Goal: Information Seeking & Learning: Understand process/instructions

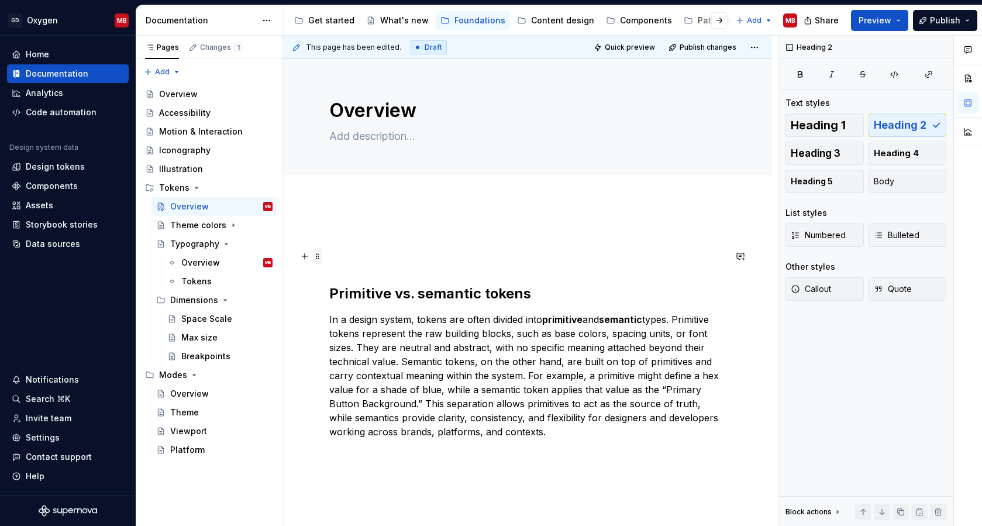
click at [314, 256] on span at bounding box center [317, 256] width 9 height 16
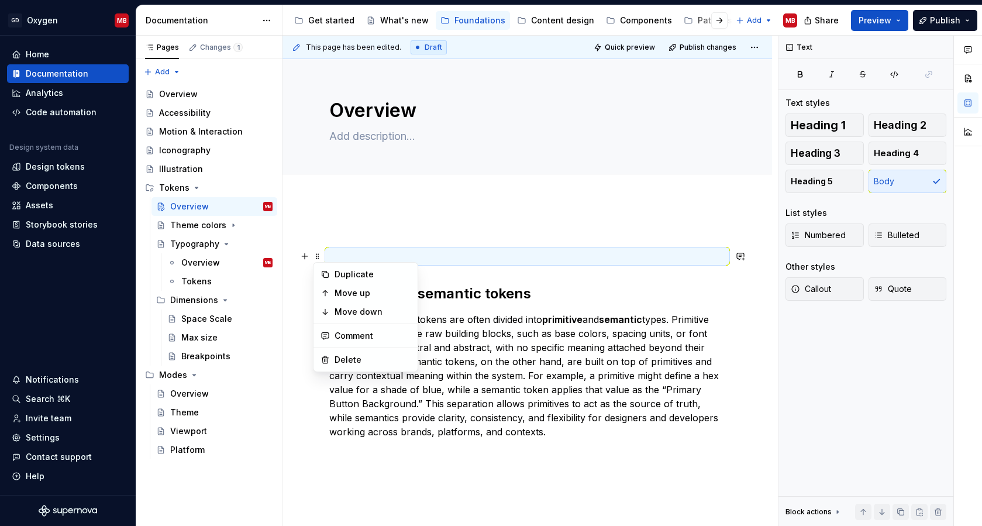
click at [344, 248] on div "Primitive vs. semantic tokens In a design system, tokens are often divided into…" at bounding box center [527, 333] width 396 height 210
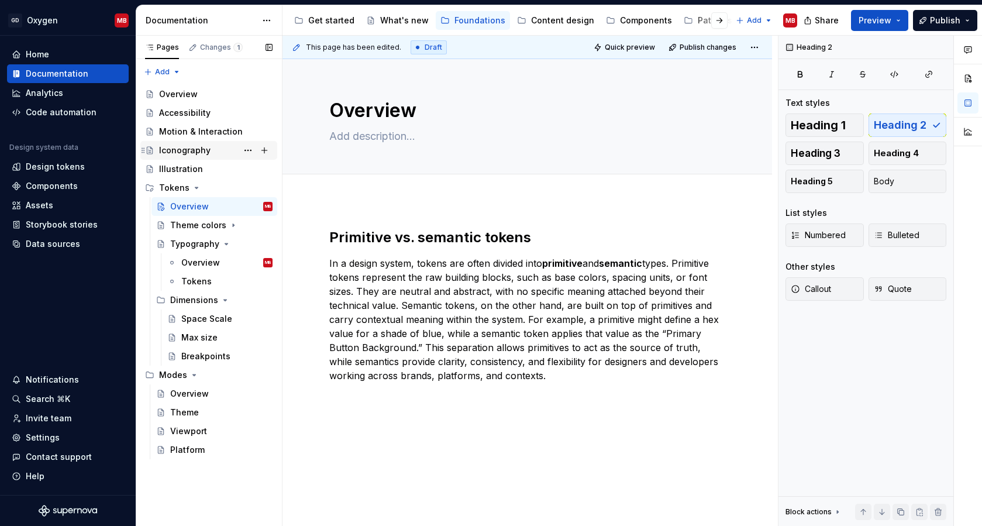
click at [198, 144] on div "Iconography" at bounding box center [184, 150] width 51 height 12
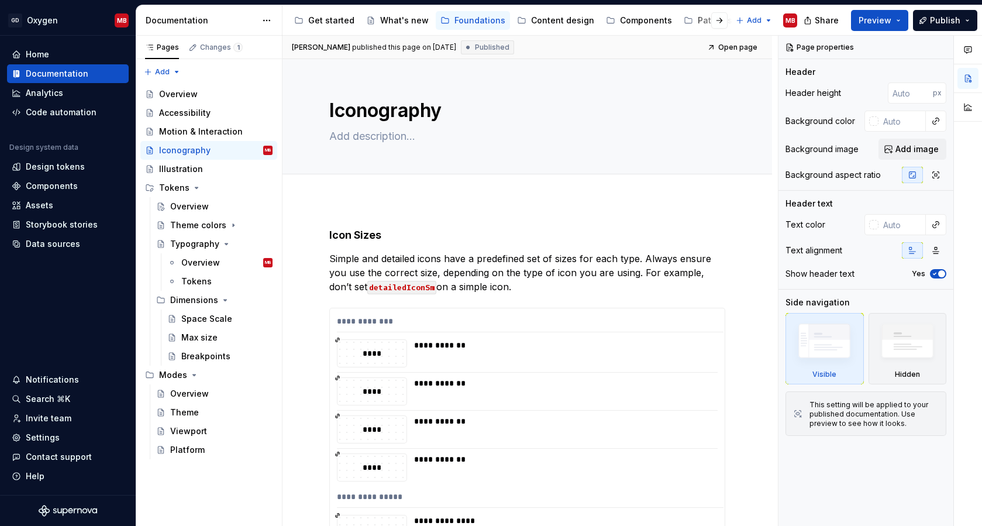
click at [358, 211] on div "**********" at bounding box center [526, 518] width 489 height 636
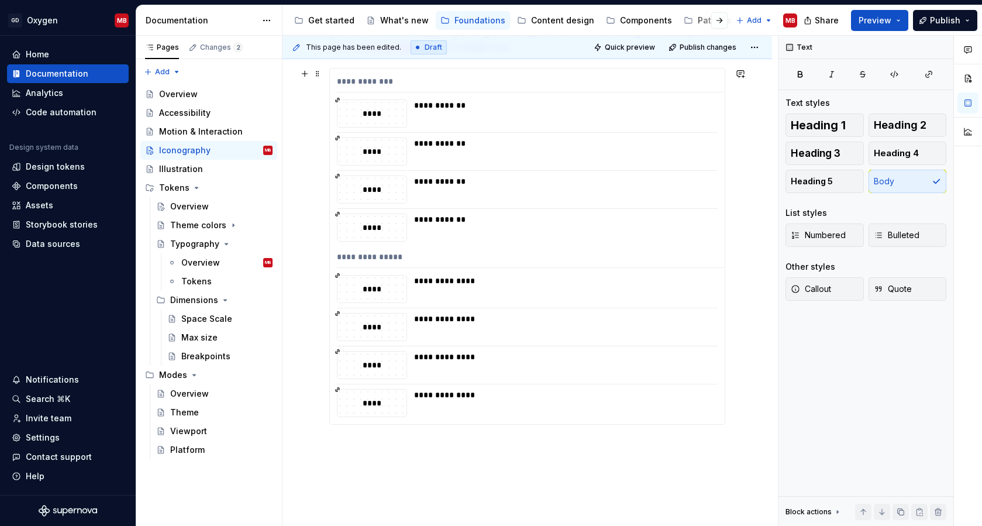
scroll to position [337, 0]
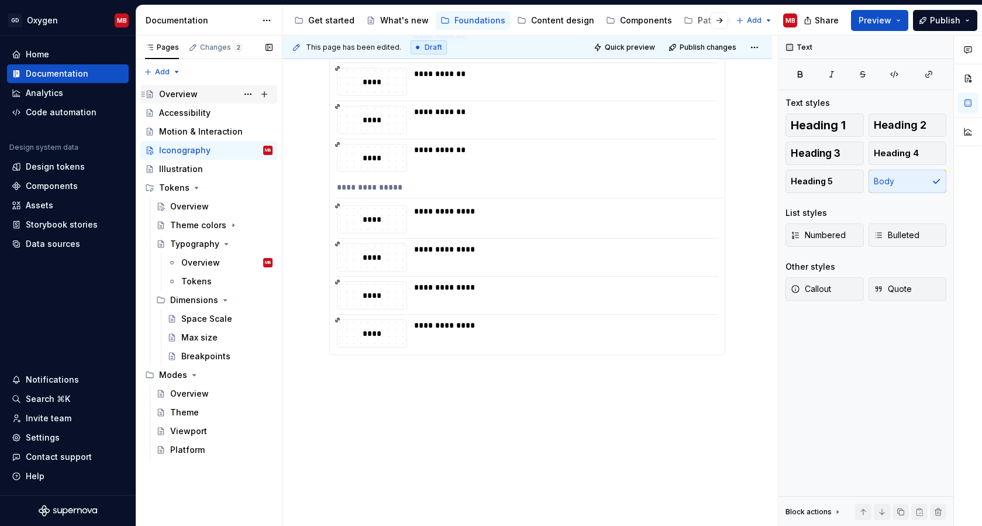
click at [195, 91] on div "Overview" at bounding box center [178, 94] width 39 height 12
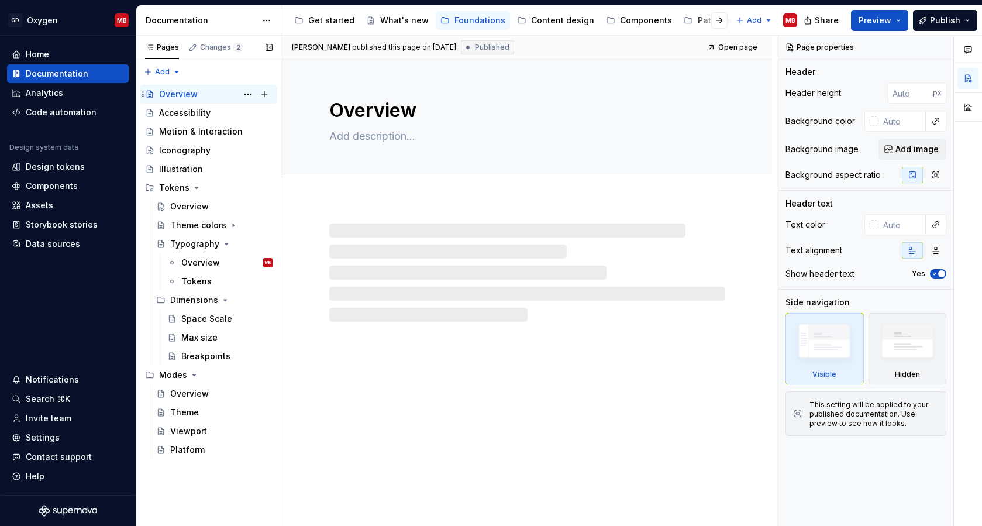
click at [198, 91] on div "Overview MB" at bounding box center [215, 94] width 113 height 16
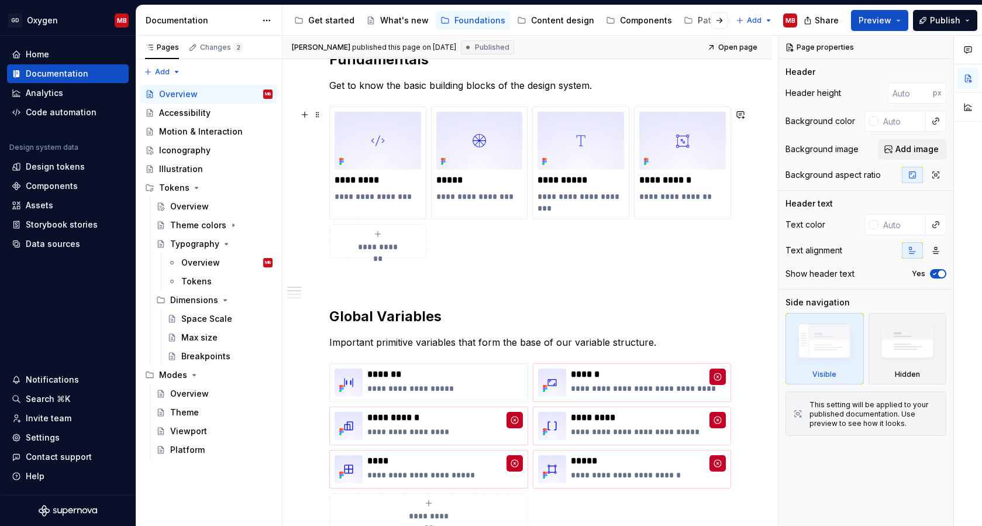
scroll to position [484, 0]
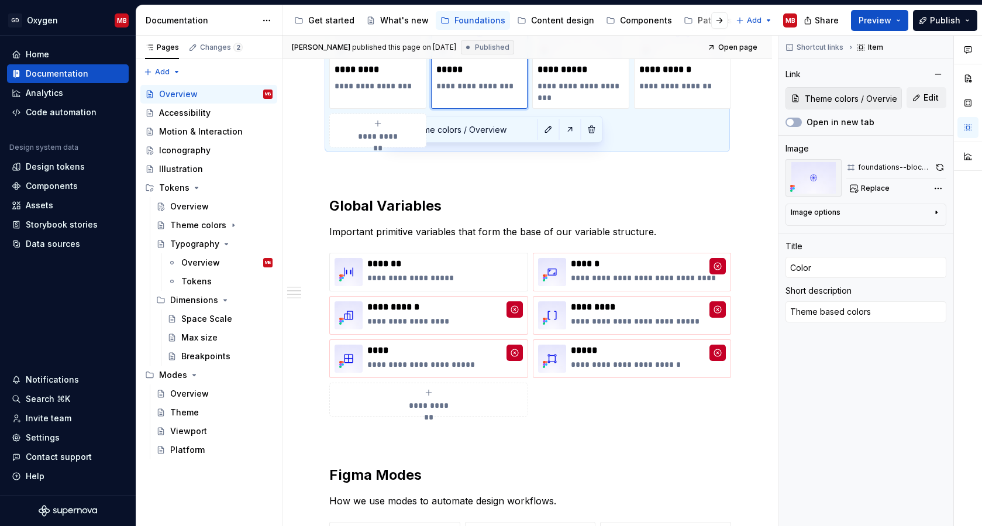
click at [487, 95] on div "**********" at bounding box center [479, 52] width 97 height 112
click at [179, 203] on div "Overview" at bounding box center [189, 207] width 39 height 12
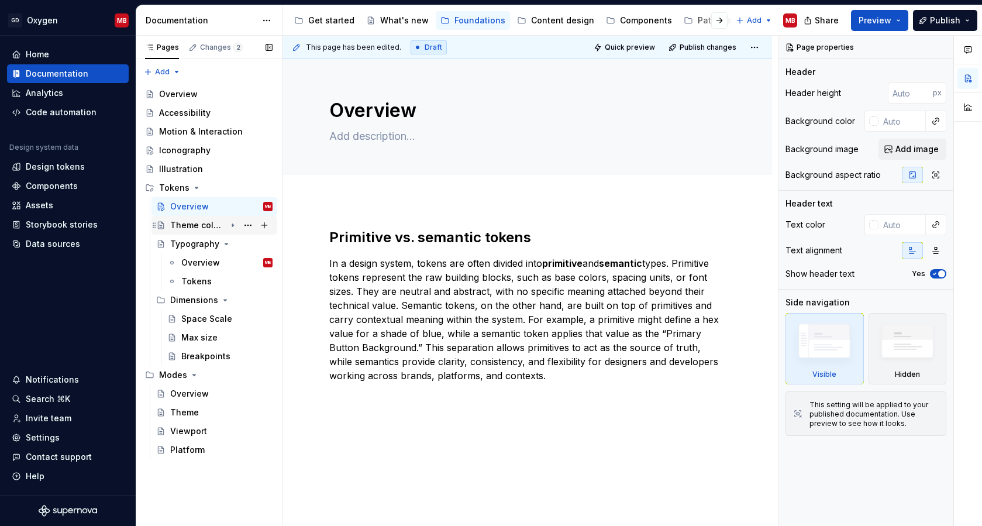
click at [197, 225] on div "Theme colors" at bounding box center [198, 225] width 56 height 12
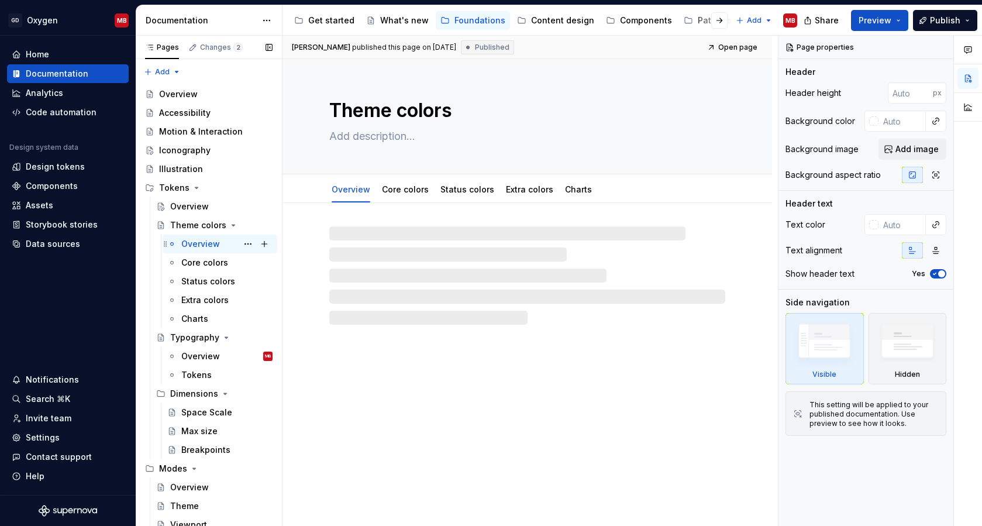
click at [198, 239] on div "Overview" at bounding box center [200, 244] width 39 height 12
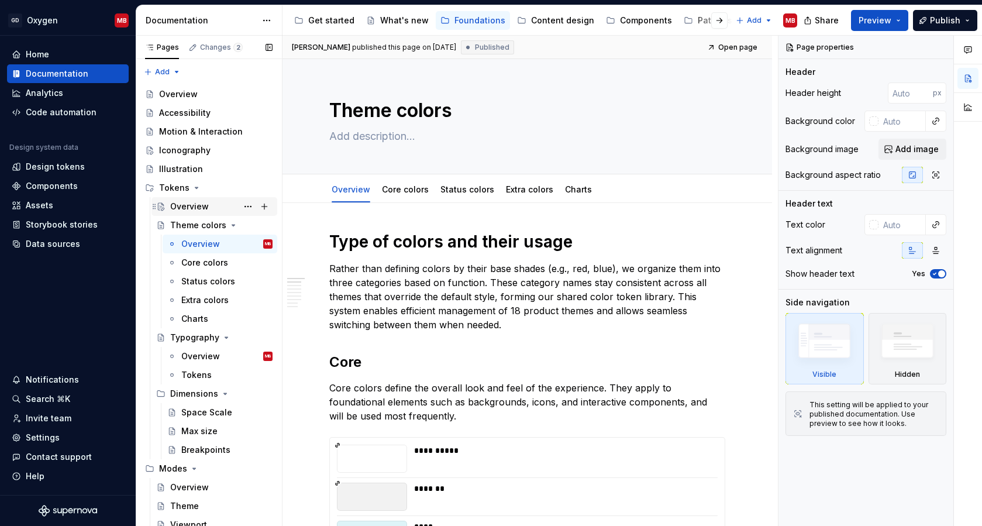
click at [187, 210] on div "Overview" at bounding box center [189, 207] width 39 height 12
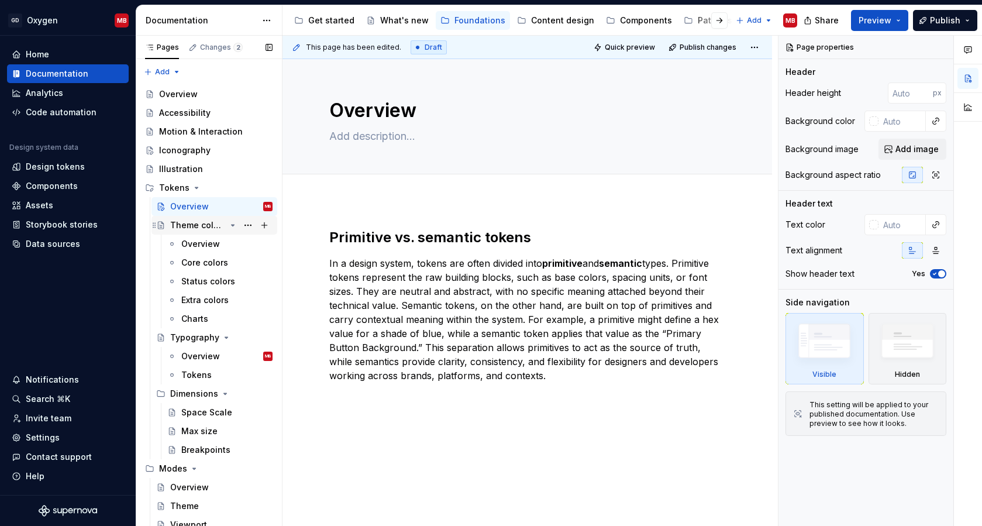
click at [232, 225] on icon "Page tree" at bounding box center [233, 225] width 3 height 1
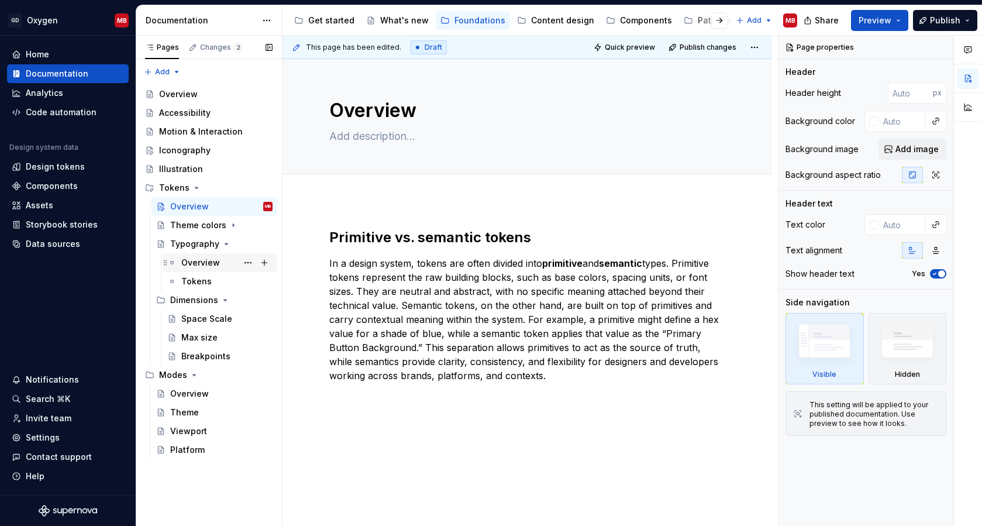
click at [213, 260] on div "Overview" at bounding box center [200, 263] width 39 height 12
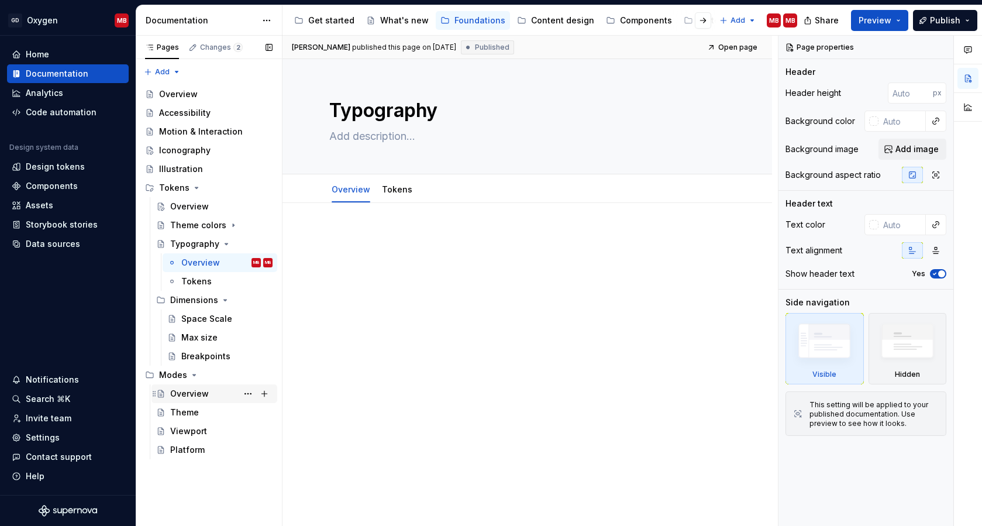
click at [191, 391] on div "Overview" at bounding box center [189, 394] width 39 height 12
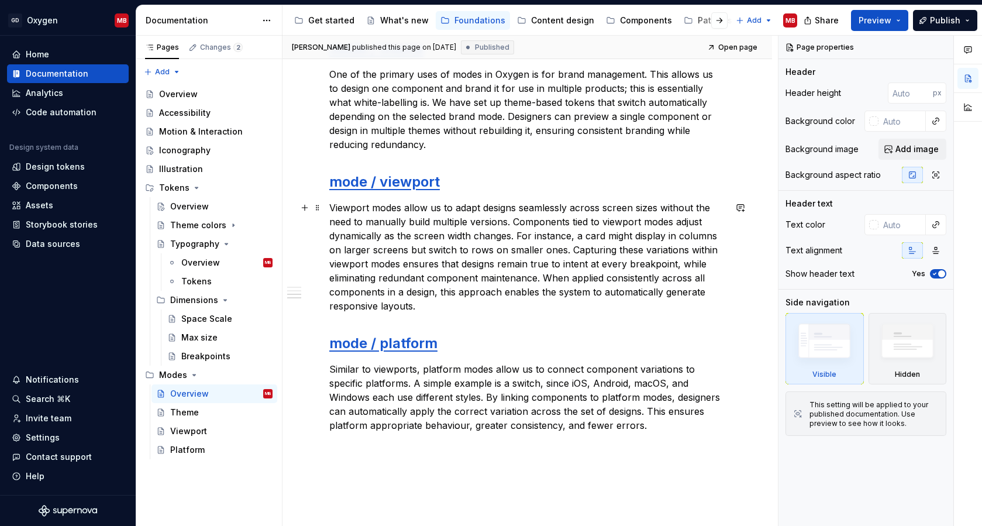
scroll to position [420, 0]
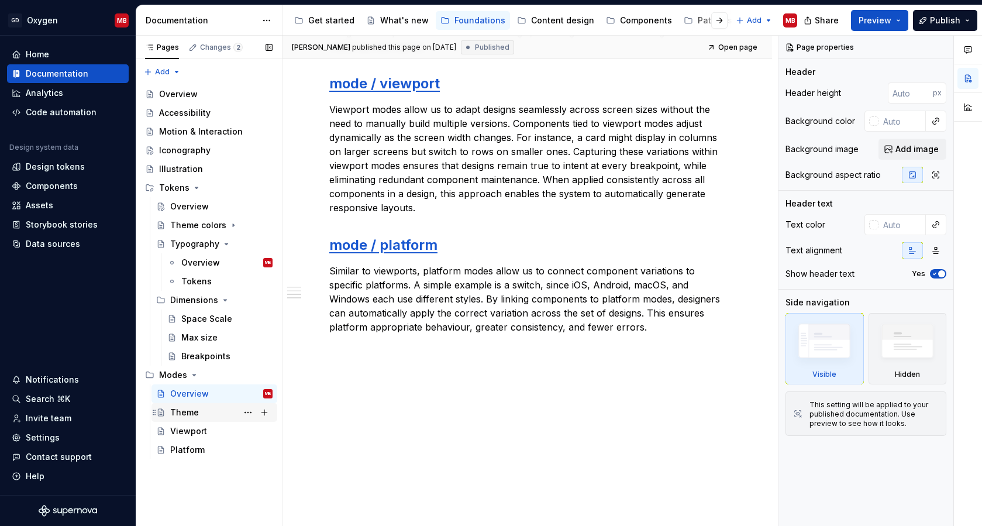
click at [196, 403] on div "Theme" at bounding box center [214, 412] width 126 height 19
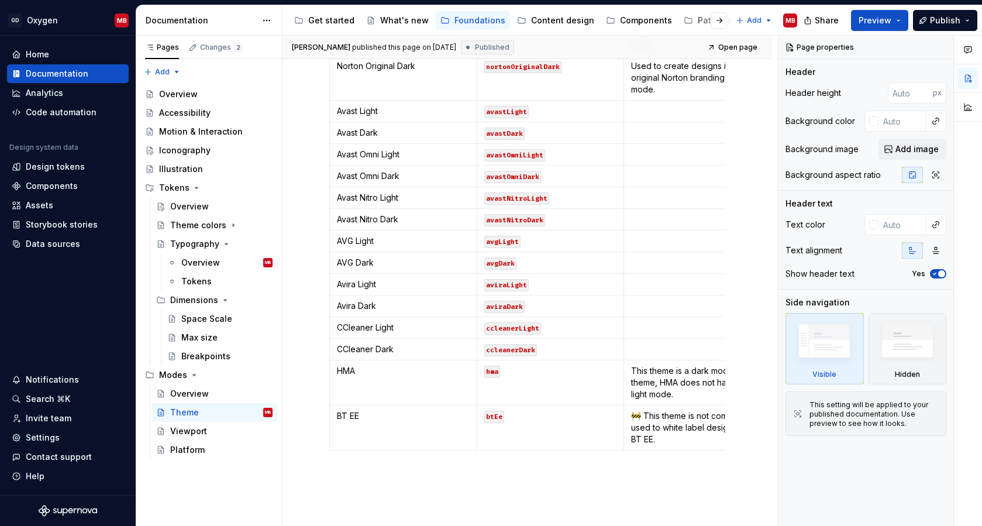
scroll to position [576, 0]
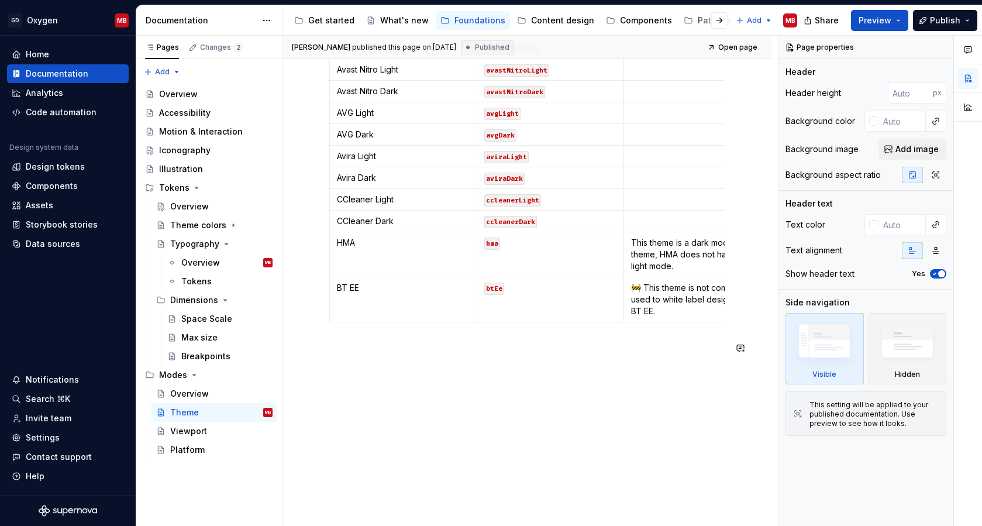
type textarea "*"
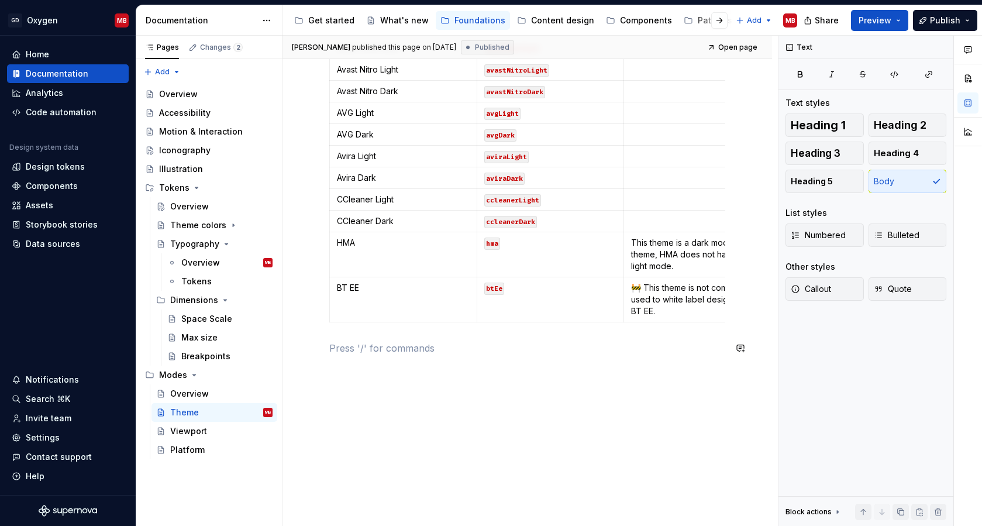
click at [430, 356] on div "Theme modes Mode name THEME key Notes Oxygen oxygen The default mode, used to d…" at bounding box center [527, 10] width 396 height 717
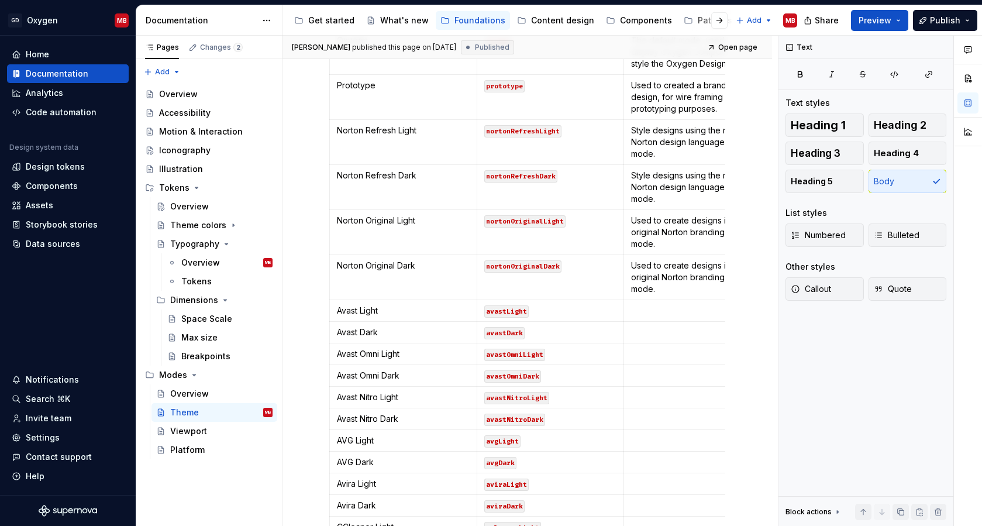
scroll to position [120, 0]
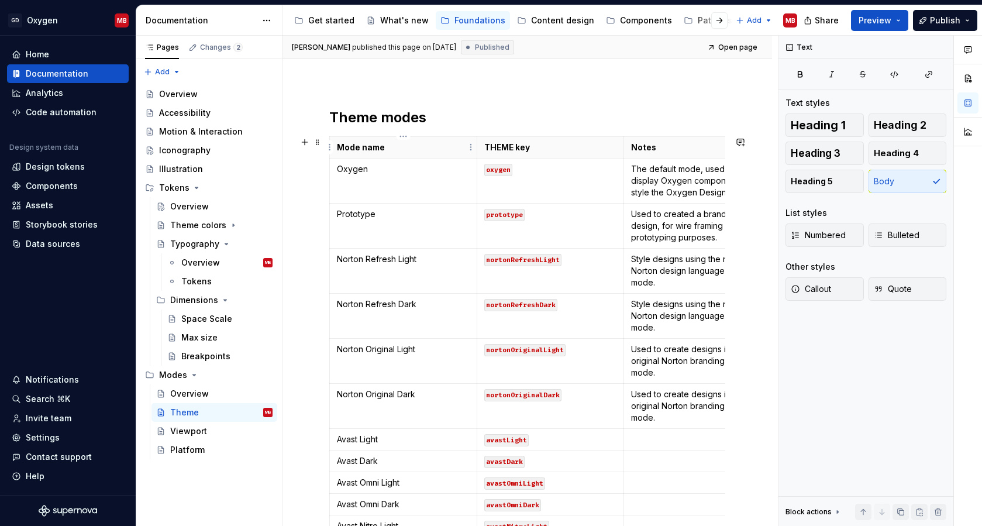
click at [381, 120] on h2 "Theme modes" at bounding box center [527, 117] width 396 height 19
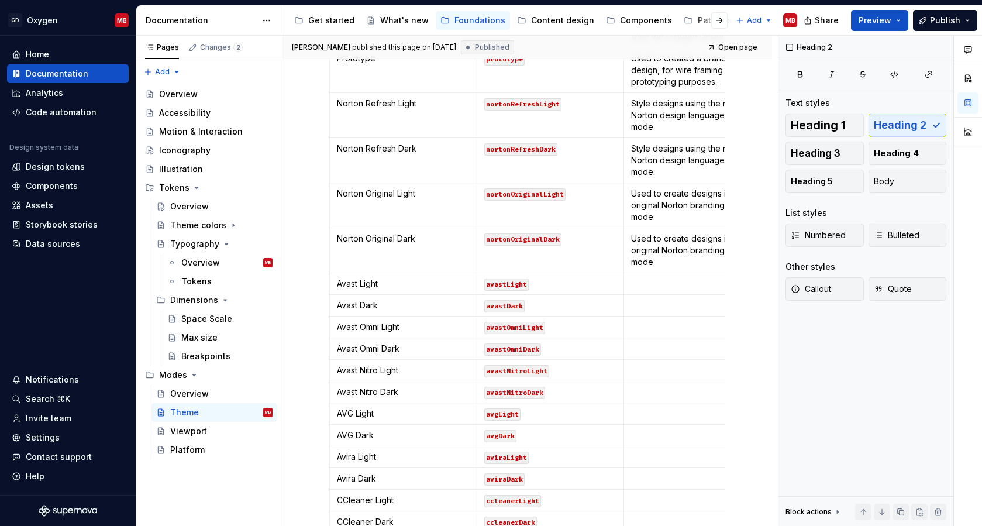
scroll to position [505, 0]
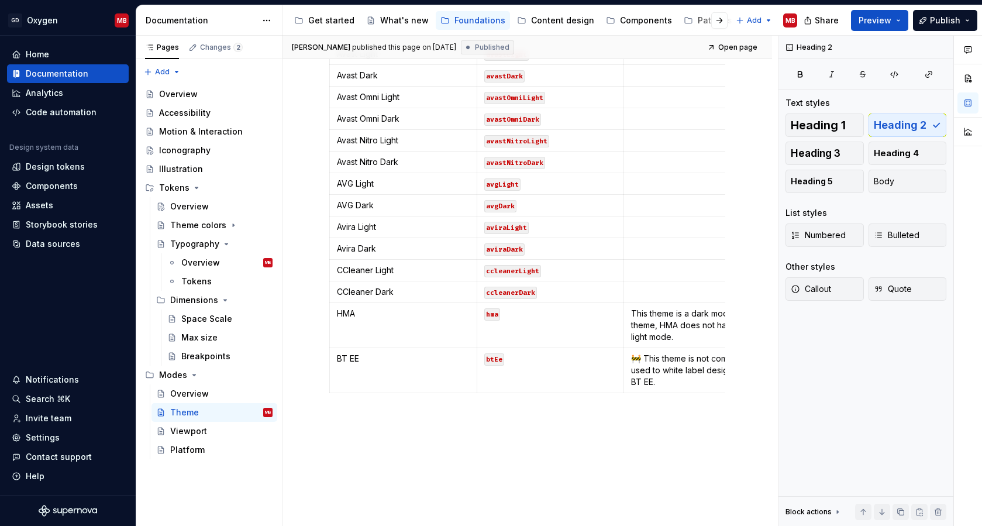
click at [372, 442] on div "Theme modes Mode name THEME key Notes Oxygen oxygen The default mode, used to d…" at bounding box center [526, 146] width 489 height 903
click at [905, 126] on span "Heading 2" at bounding box center [900, 125] width 53 height 12
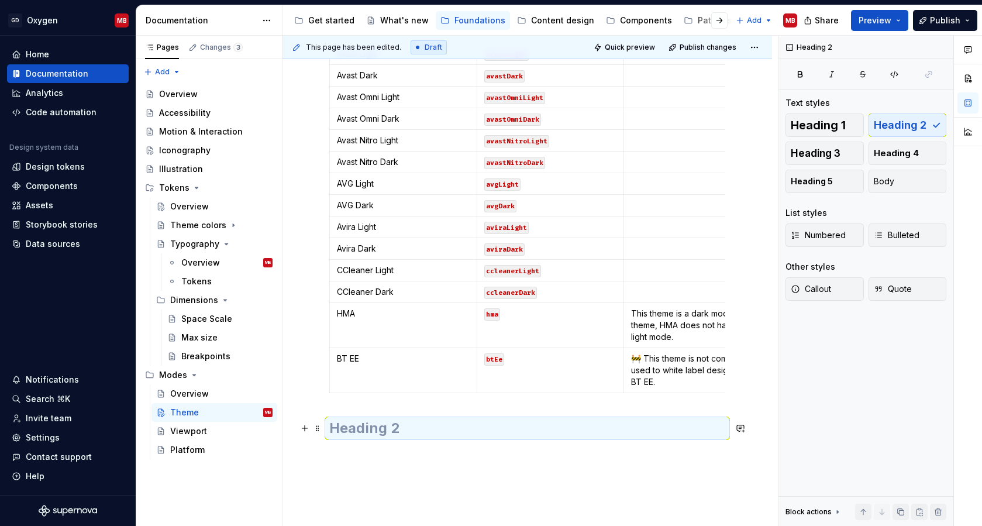
click at [447, 436] on h2 at bounding box center [527, 428] width 396 height 19
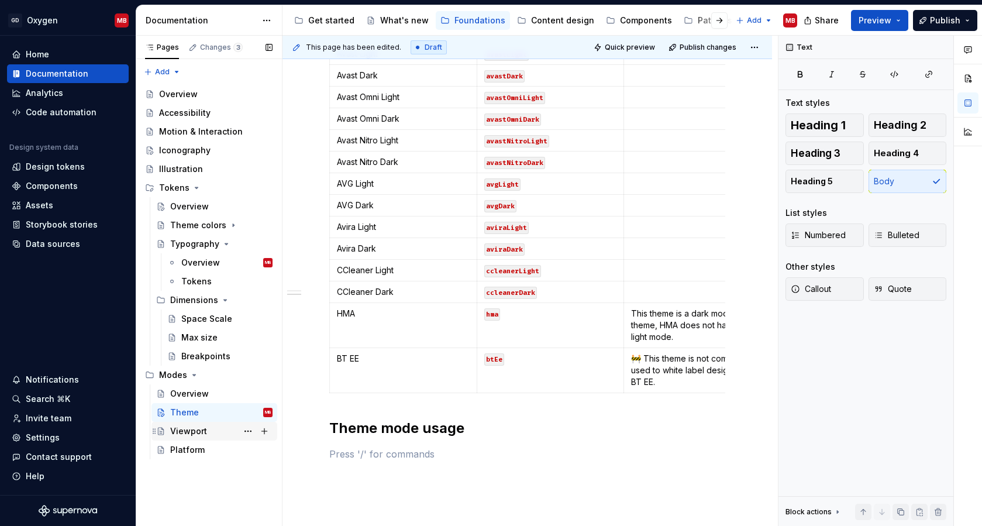
click at [202, 433] on div "Viewport" at bounding box center [188, 431] width 37 height 12
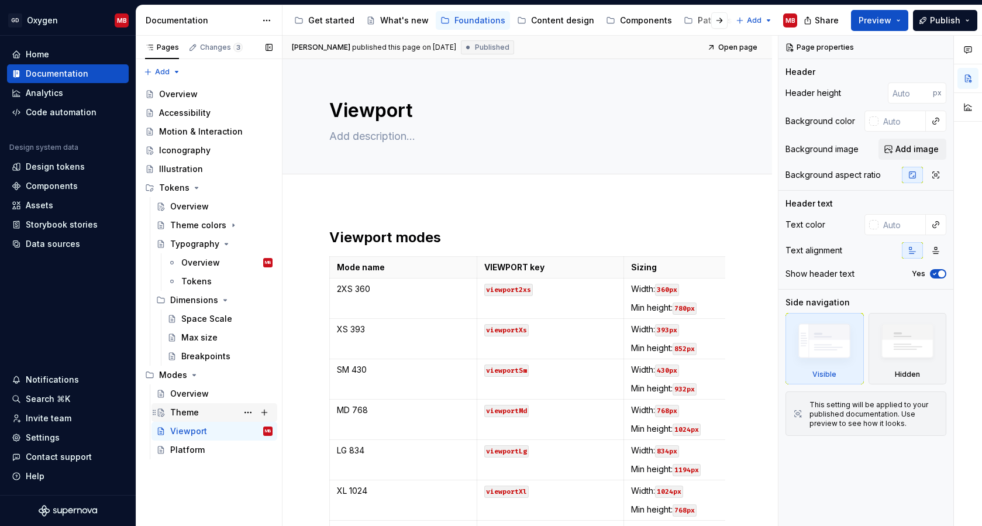
click at [205, 414] on div "Theme" at bounding box center [221, 412] width 102 height 16
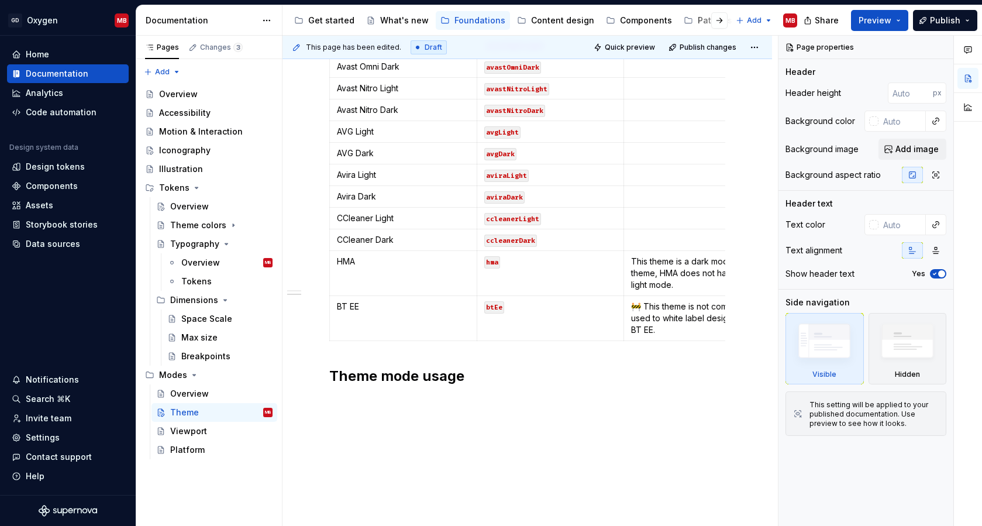
scroll to position [588, 0]
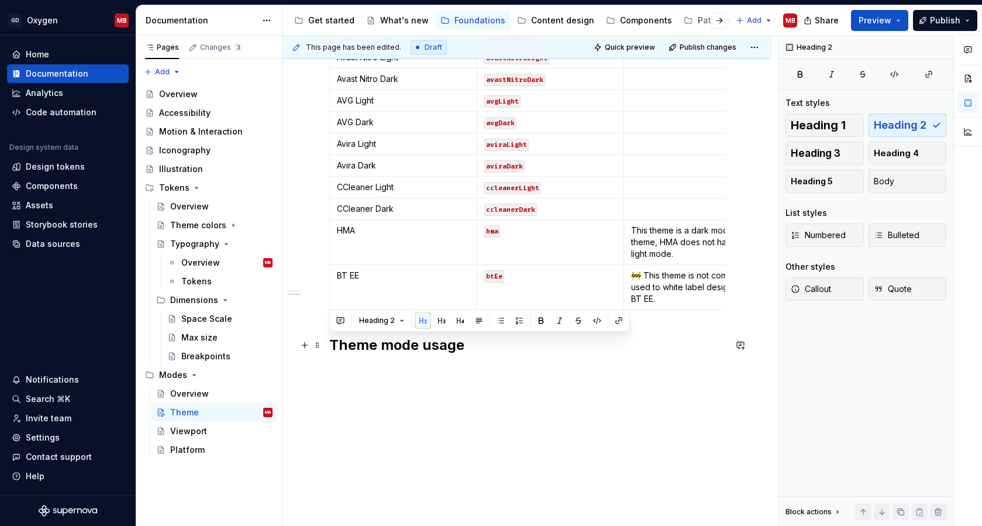
drag, startPoint x: 475, startPoint y: 344, endPoint x: 326, endPoint y: 341, distance: 148.6
click at [326, 341] on div "Theme modes Mode name THEME key Notes Oxygen oxygen The default mode, used to d…" at bounding box center [526, 81] width 489 height 938
click at [195, 430] on div "Viewport" at bounding box center [188, 431] width 37 height 12
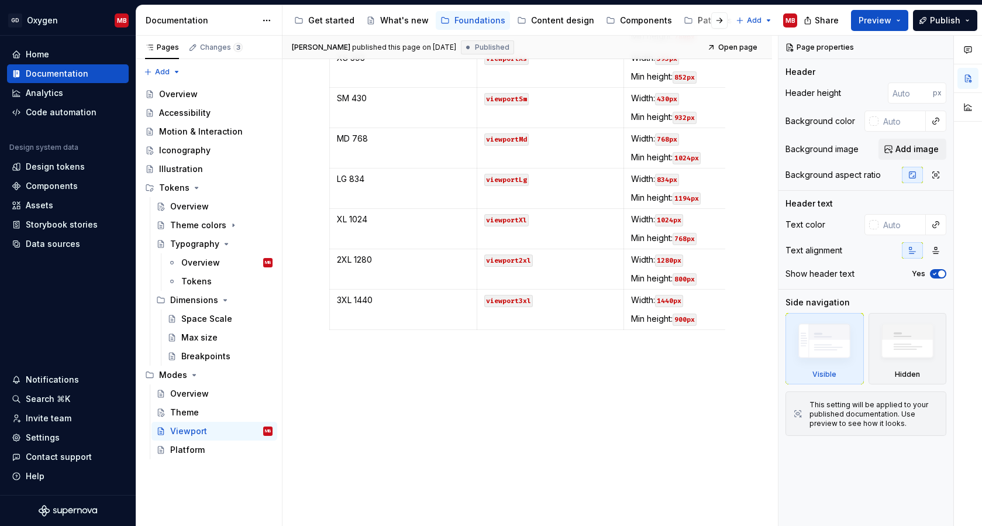
scroll to position [279, 0]
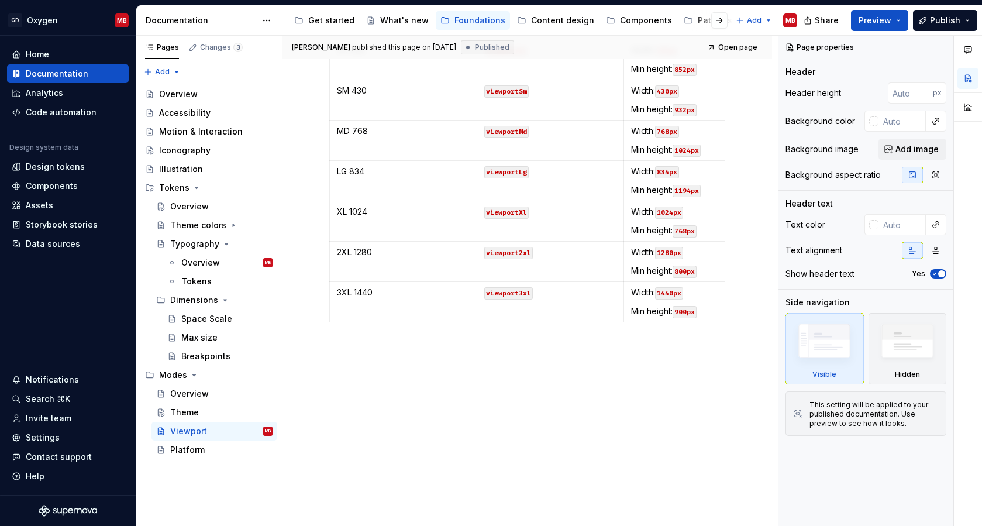
type textarea "*"
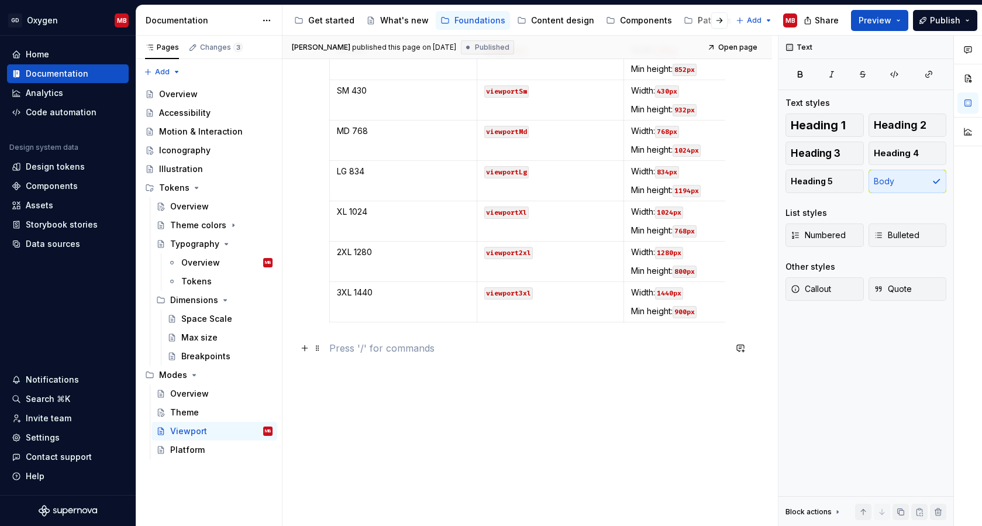
click at [375, 349] on p at bounding box center [527, 348] width 396 height 14
paste div
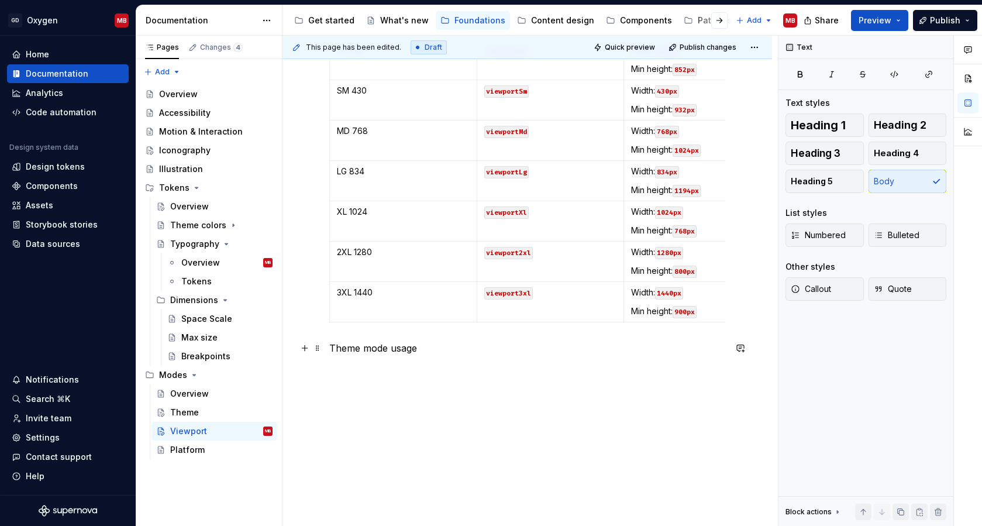
click at [346, 350] on p "Theme mode usage" at bounding box center [527, 348] width 396 height 14
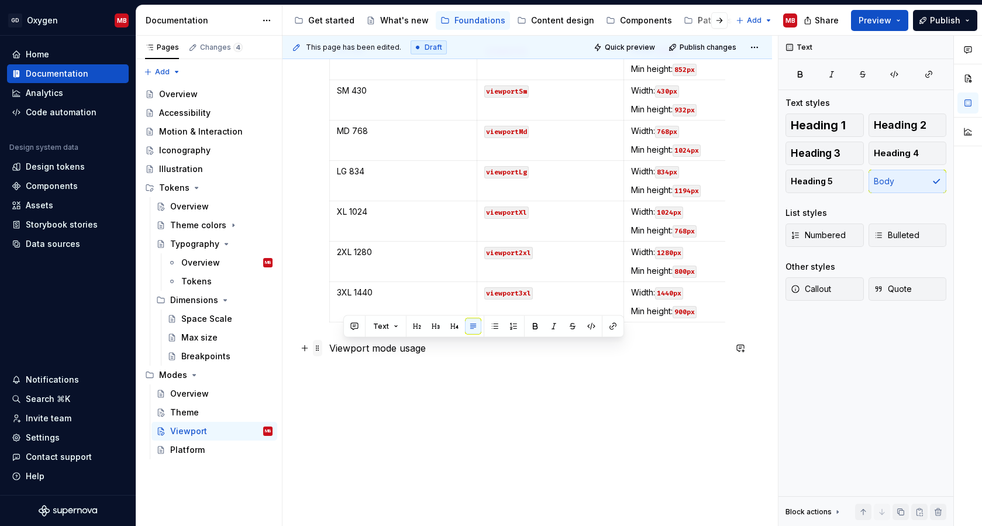
drag, startPoint x: 449, startPoint y: 344, endPoint x: 316, endPoint y: 347, distance: 132.8
click at [329, 347] on div "Viewport modes Mode name VIEWPORT key Sizing 2XS 360 viewport2xs Width: 360px M…" at bounding box center [527, 159] width 396 height 420
click at [405, 325] on button "button" at bounding box center [403, 326] width 16 height 16
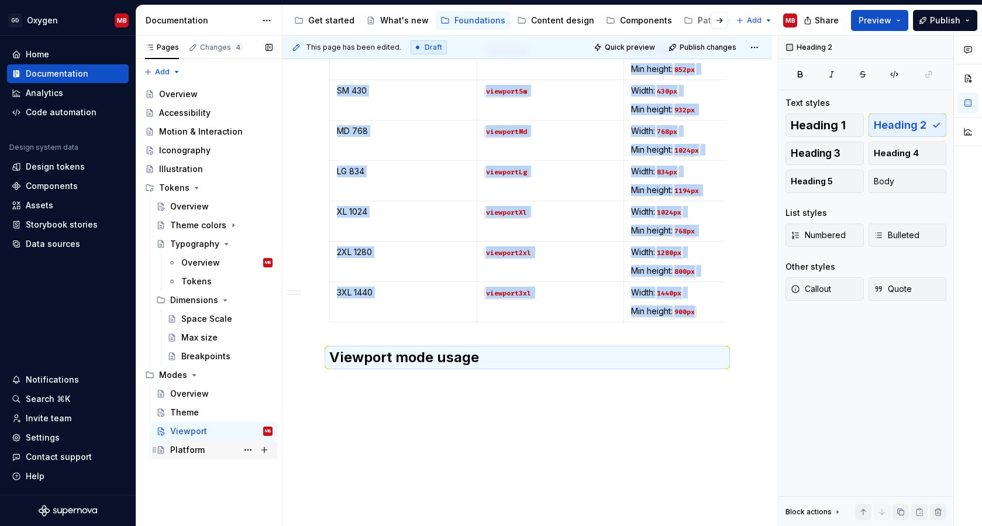
click at [205, 451] on div "Platform" at bounding box center [221, 449] width 102 height 16
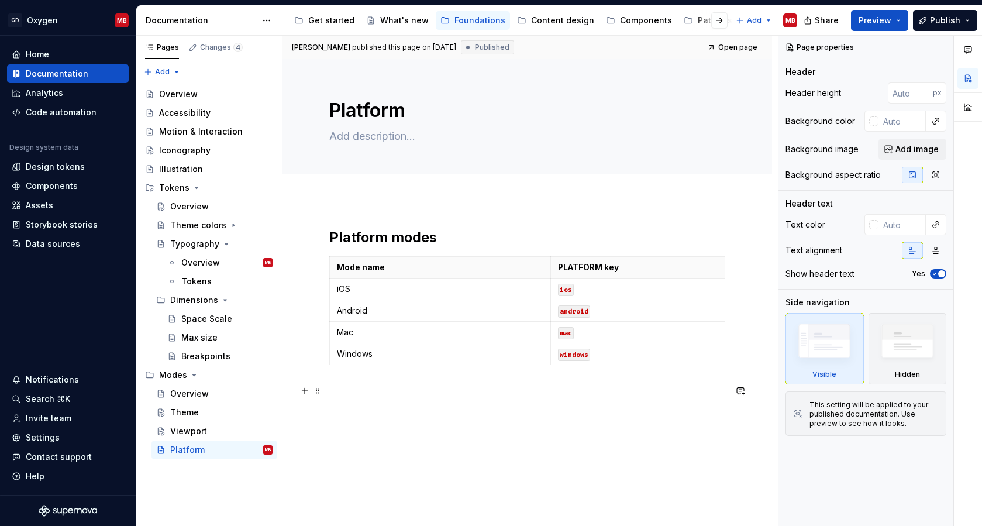
type textarea "*"
click at [364, 392] on p at bounding box center [527, 391] width 396 height 14
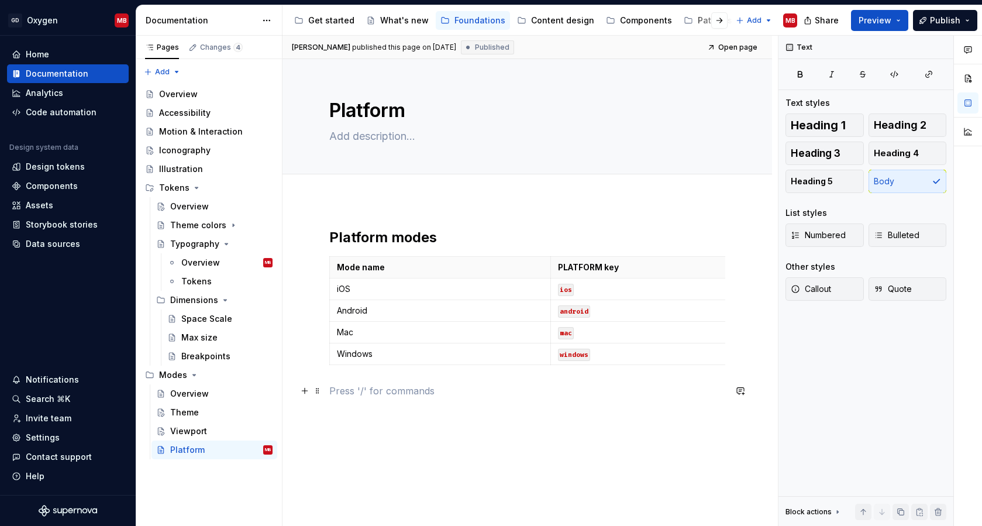
paste div
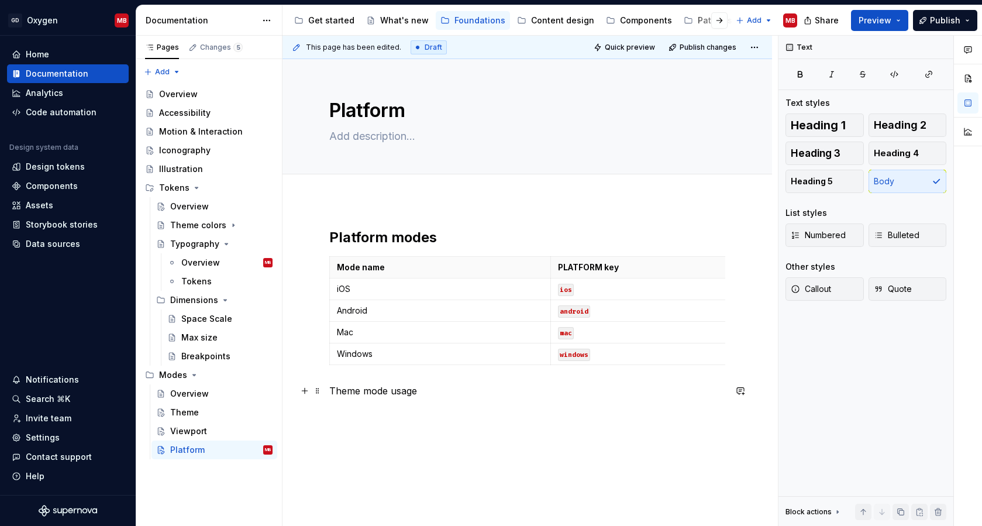
click at [354, 392] on p "Theme mode usage" at bounding box center [527, 391] width 396 height 14
drag, startPoint x: 427, startPoint y: 392, endPoint x: 323, endPoint y: 394, distance: 103.5
click at [323, 394] on div "Platform modes Mode name PLATFORM key iOS ios Android android Mac mac Windows w…" at bounding box center [526, 385] width 489 height 370
click at [398, 369] on button "button" at bounding box center [403, 369] width 16 height 16
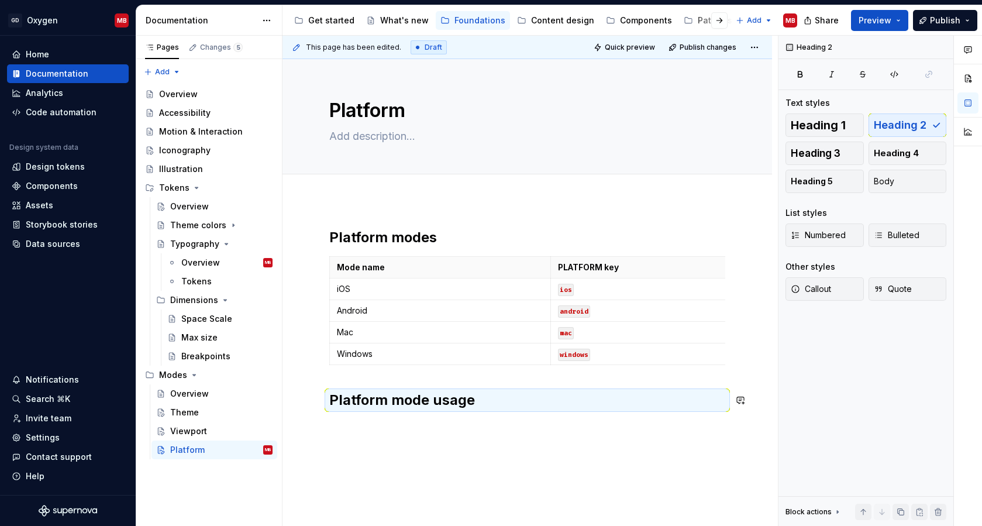
click at [427, 461] on div "Platform modes Mode name PLATFORM key iOS ios Android android Mac mac Windows w…" at bounding box center [526, 390] width 489 height 381
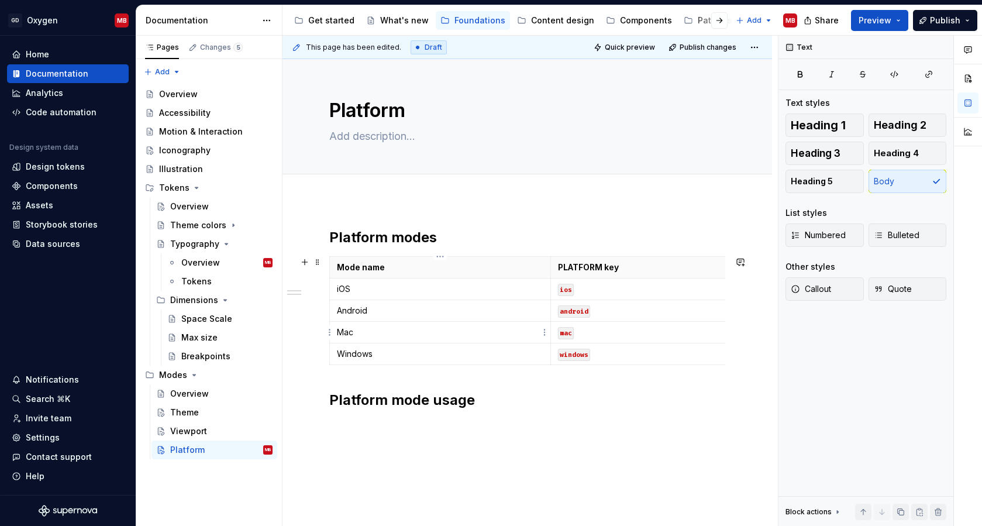
type textarea "*"
